Goal: Transaction & Acquisition: Purchase product/service

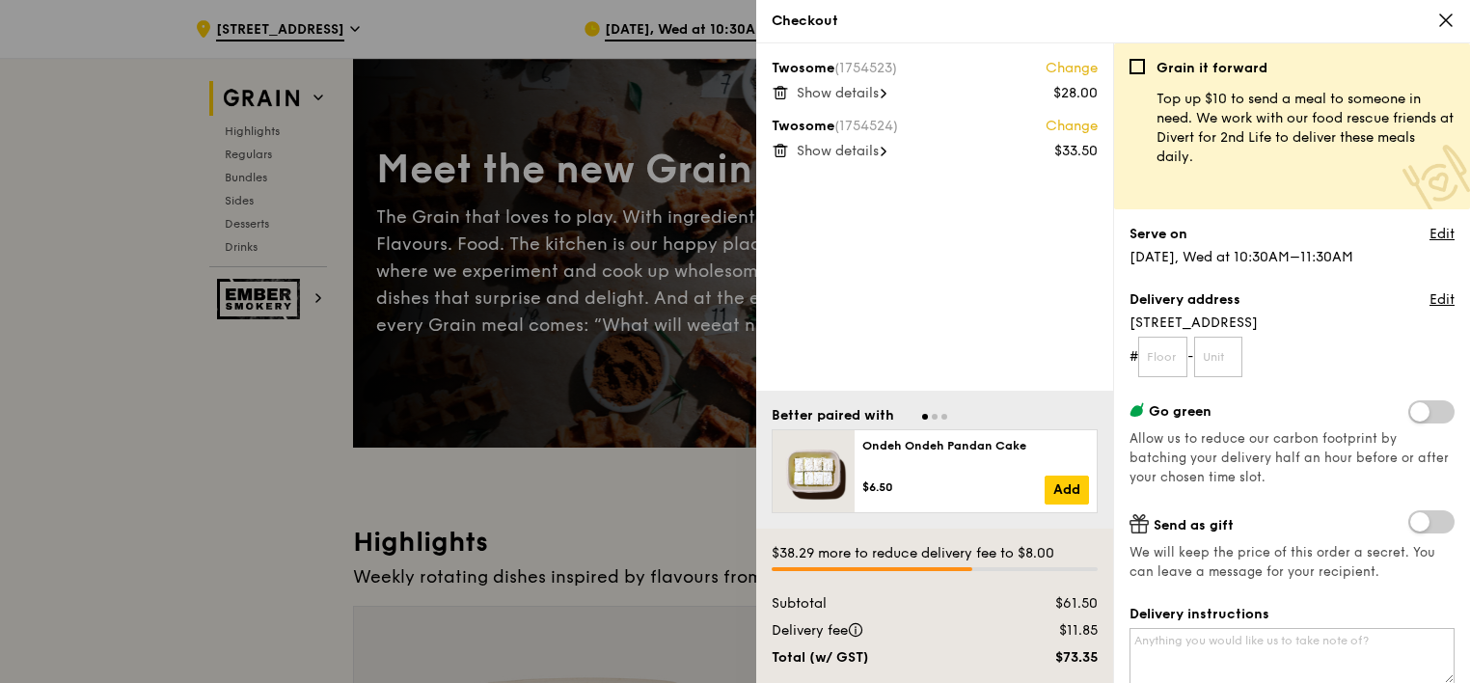
scroll to position [97, 0]
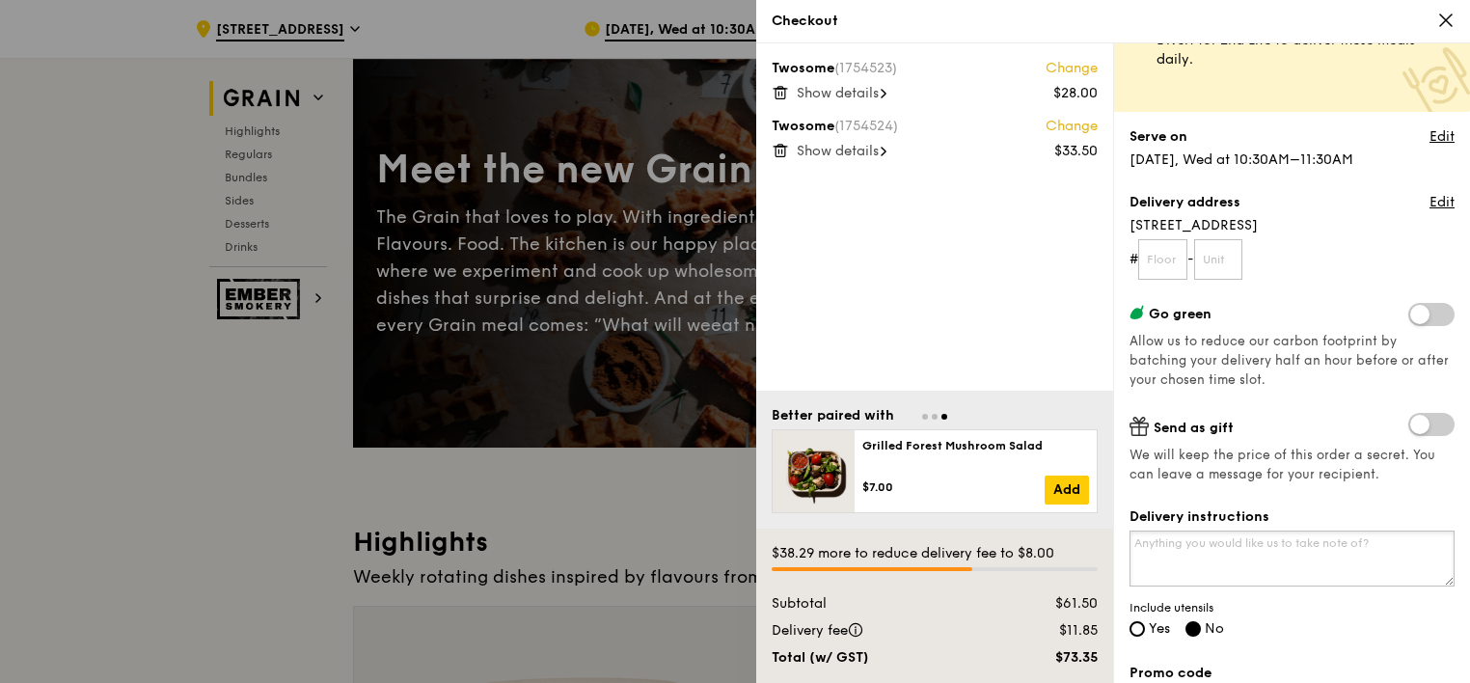
click at [1335, 554] on textarea "Delivery instructions" at bounding box center [1291, 558] width 325 height 56
type textarea "Please deliver to this location within [GEOGRAPHIC_DATA]: Admin Building, Level…"
click at [1135, 624] on input "Yes" at bounding box center [1136, 628] width 15 height 15
radio input "true"
radio input "false"
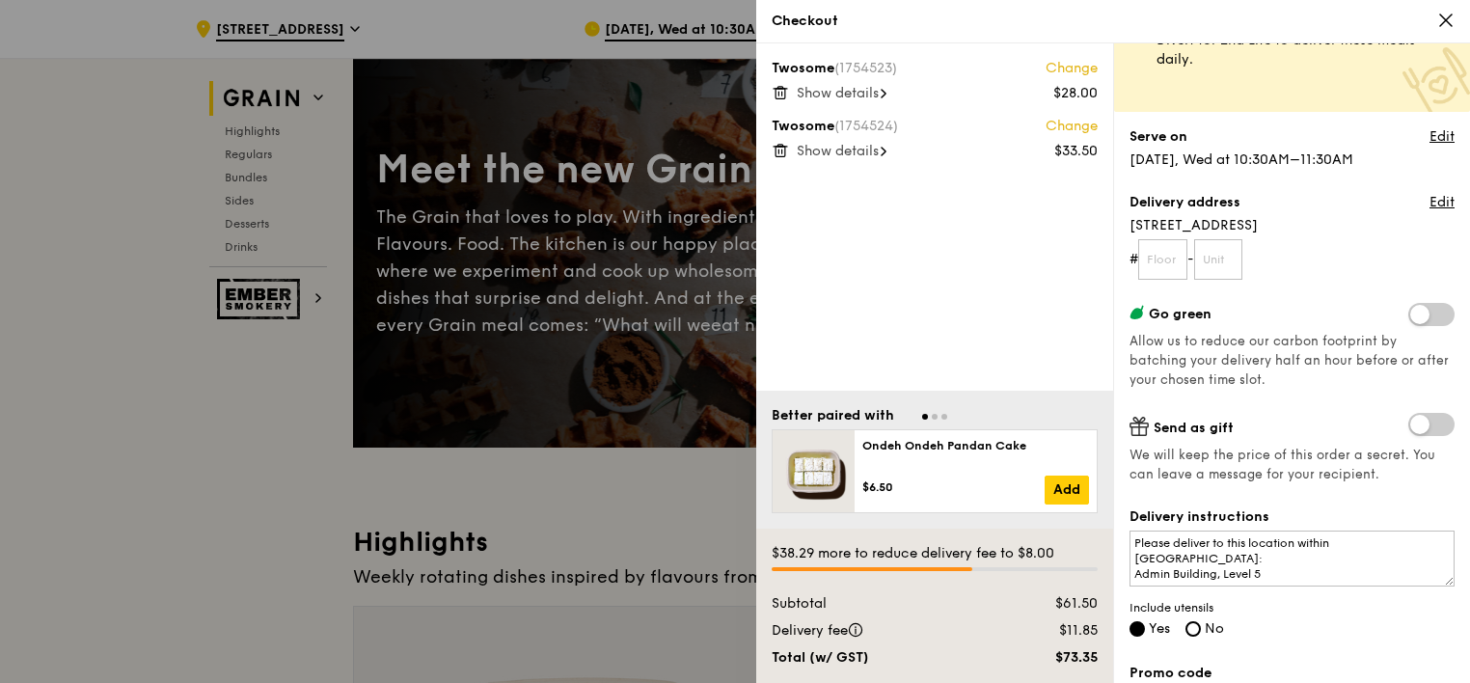
click at [1245, 624] on div "Delivery instructions Please deliver to this location within SP: Admin Building…" at bounding box center [1291, 573] width 325 height 133
click at [1309, 555] on textarea "Please deliver to this location within [GEOGRAPHIC_DATA]: Admin Building, Level…" at bounding box center [1291, 558] width 325 height 56
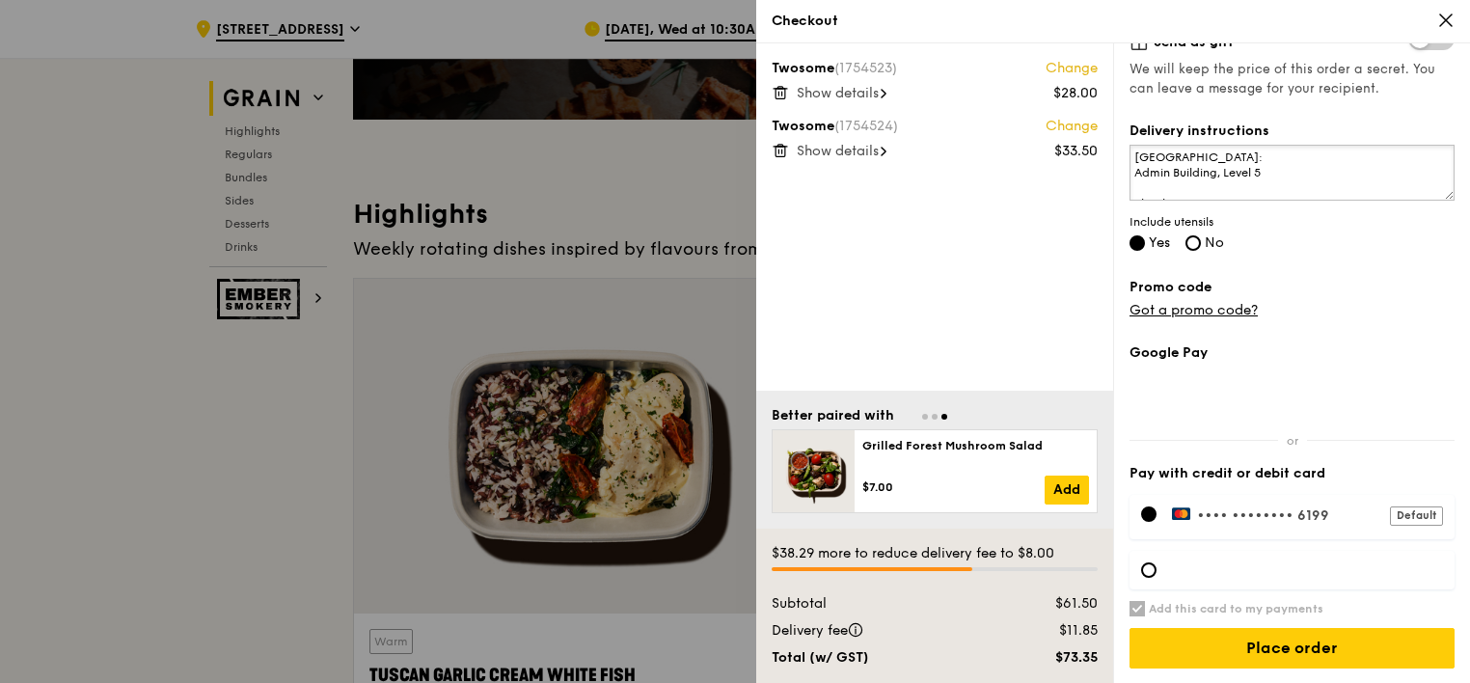
scroll to position [482, 0]
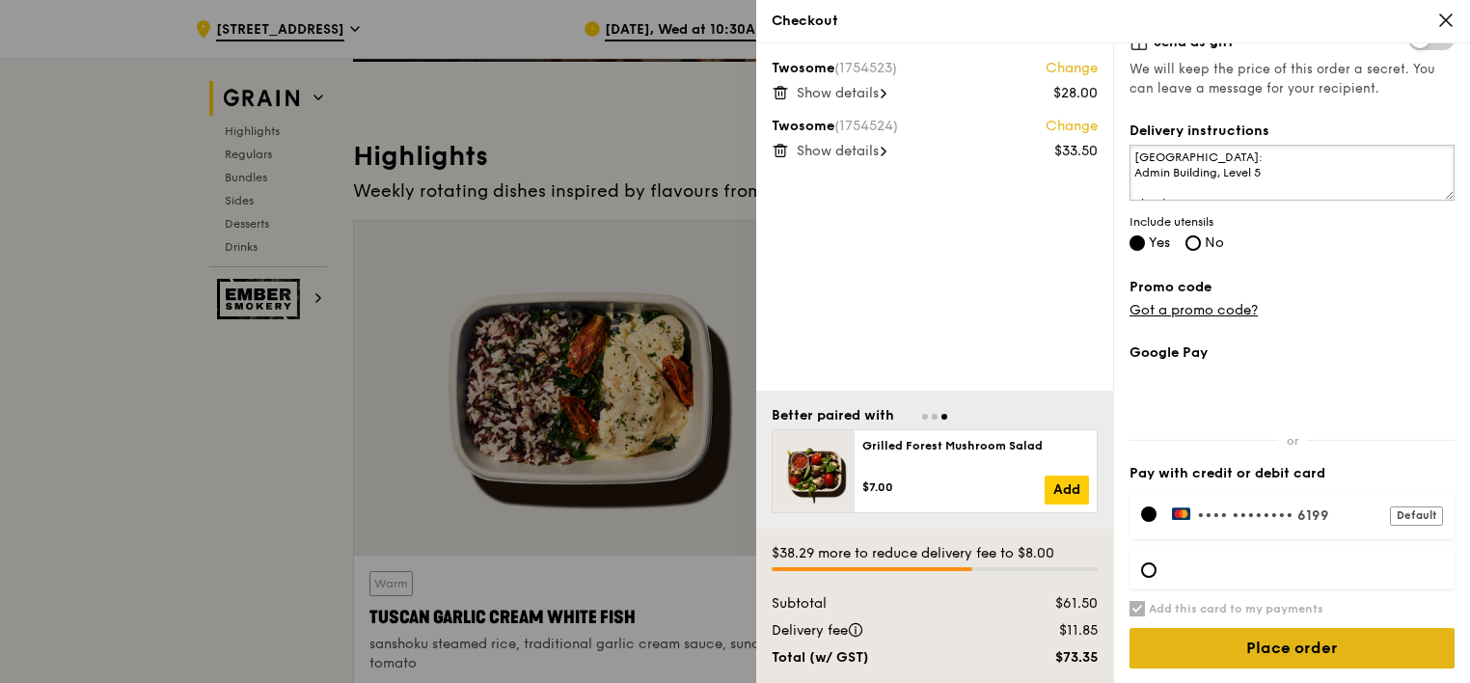
type textarea "Please deliver to this location within [GEOGRAPHIC_DATA]: Admin Building, Level…"
click at [1284, 640] on input "Place order" at bounding box center [1291, 648] width 325 height 41
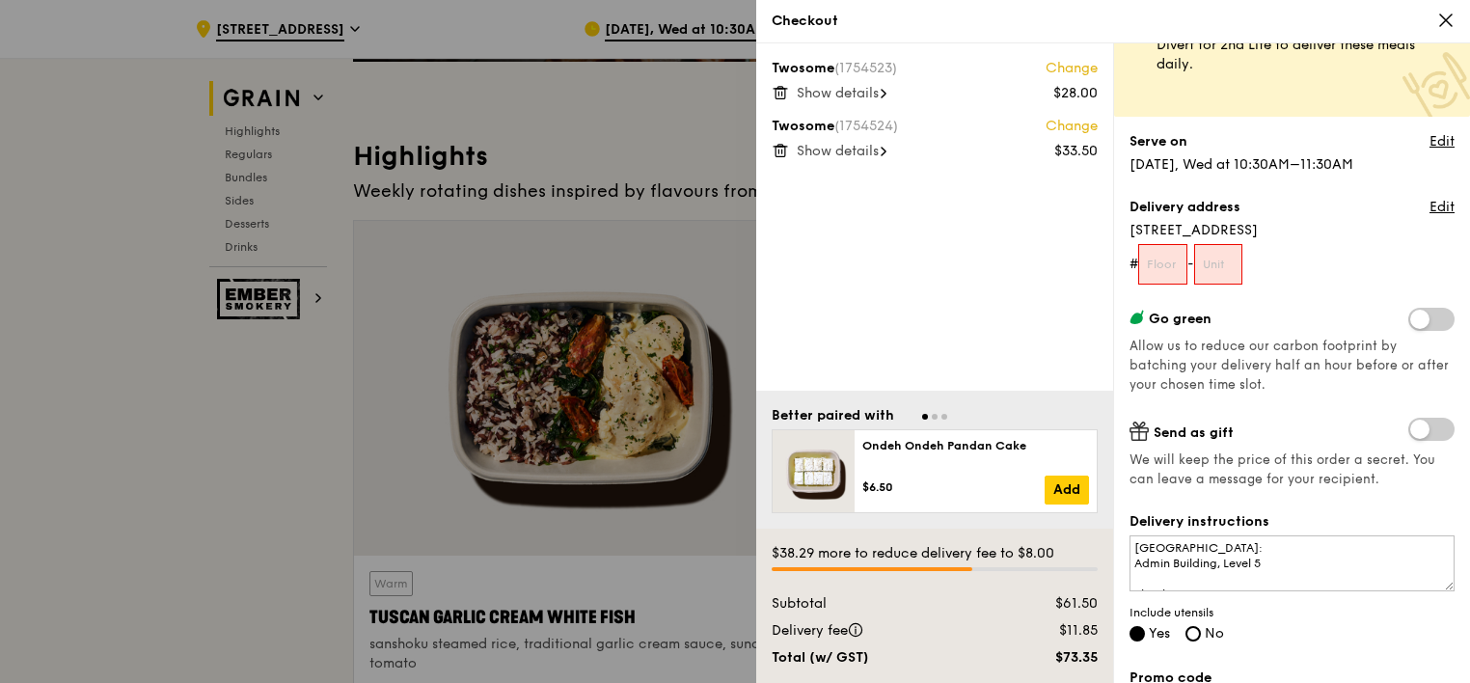
scroll to position [93, 0]
click at [1168, 267] on input "text" at bounding box center [1162, 264] width 49 height 41
type input "05"
click at [1219, 260] on input "text" at bounding box center [1218, 264] width 49 height 41
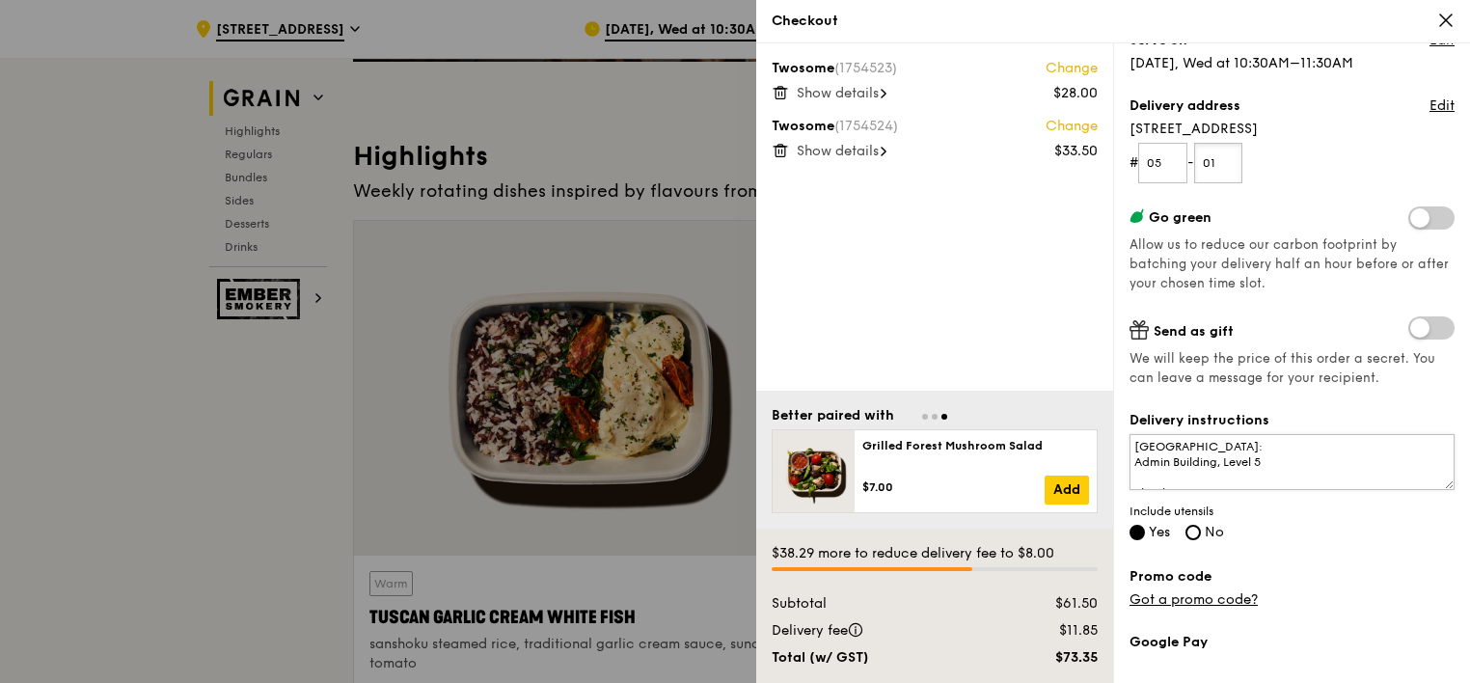
scroll to position [483, 0]
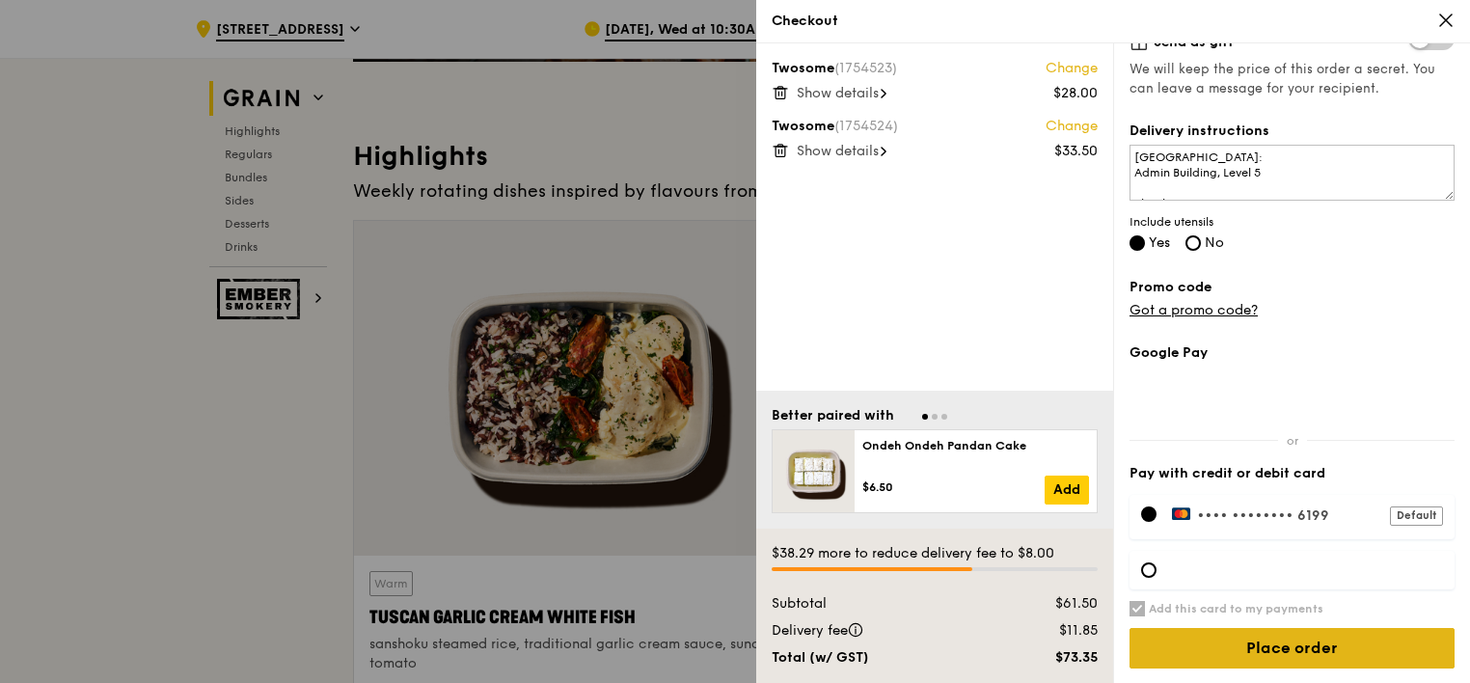
type input "01"
click at [1287, 648] on input "Place order" at bounding box center [1291, 648] width 325 height 41
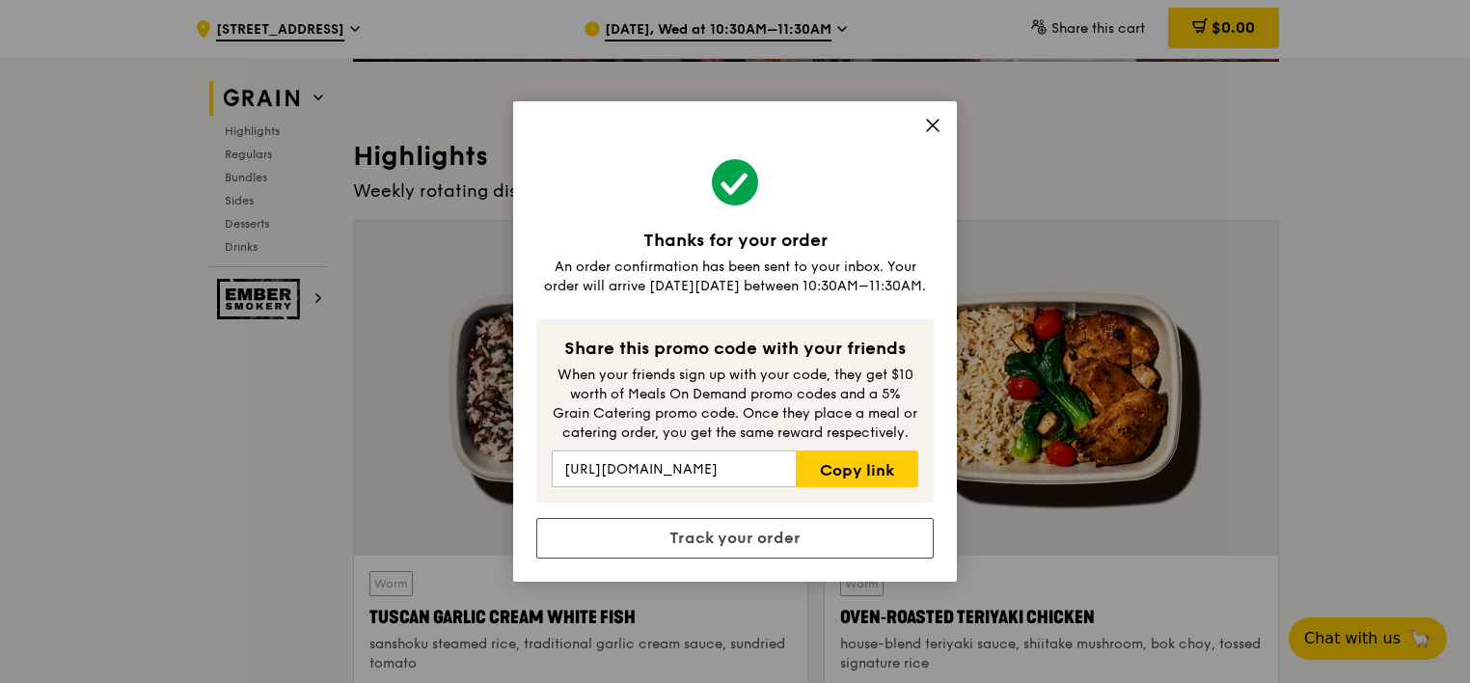
click at [934, 129] on icon at bounding box center [932, 125] width 17 height 17
